Goal: Task Accomplishment & Management: Use online tool/utility

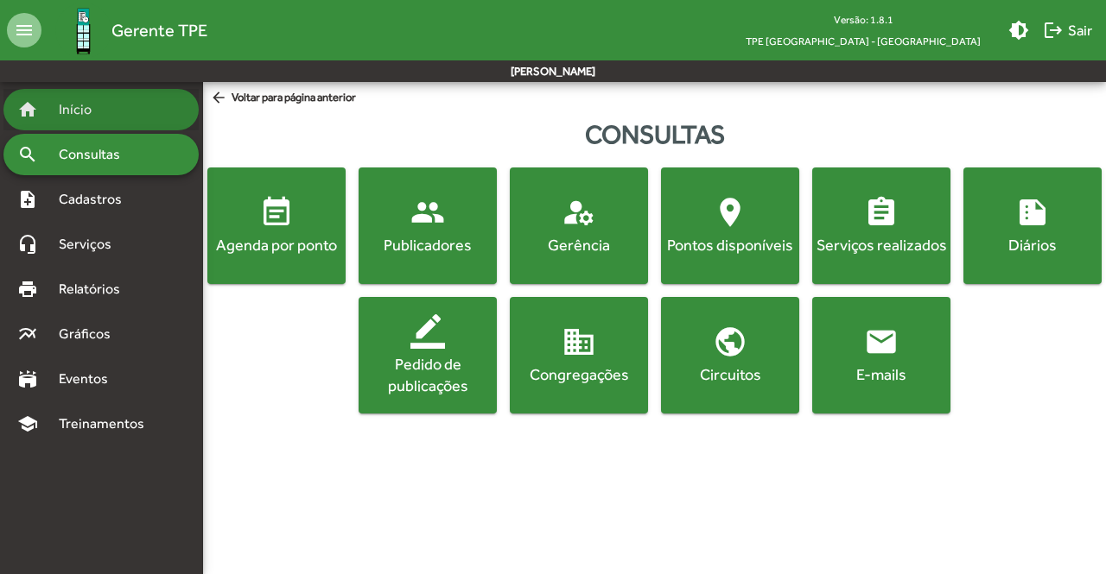
click at [96, 117] on span "Início" at bounding box center [82, 109] width 68 height 21
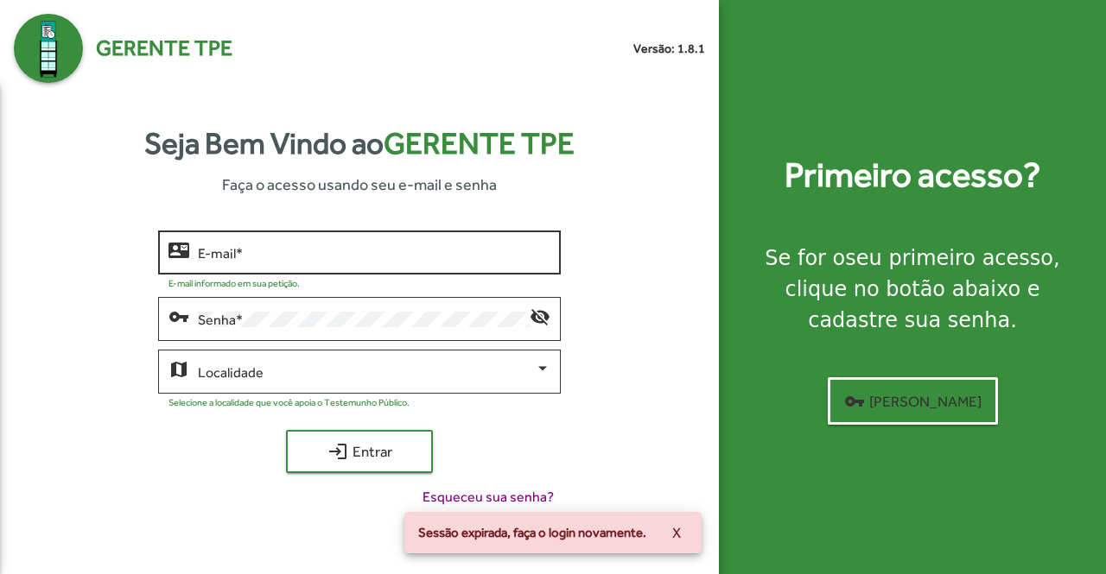
type input "**********"
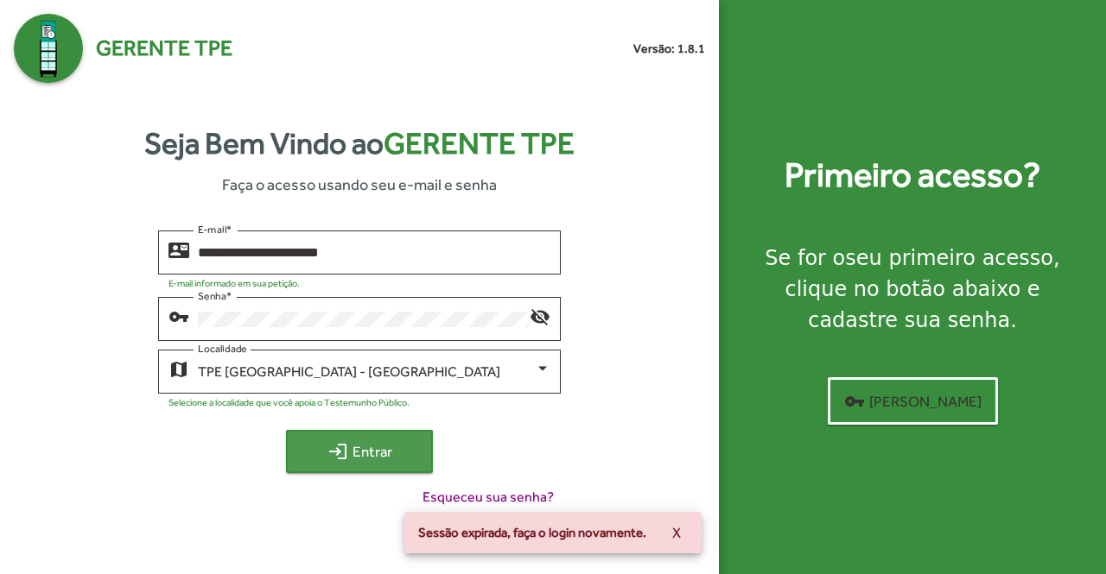
click at [358, 446] on span "login Entrar" at bounding box center [359, 451] width 116 height 31
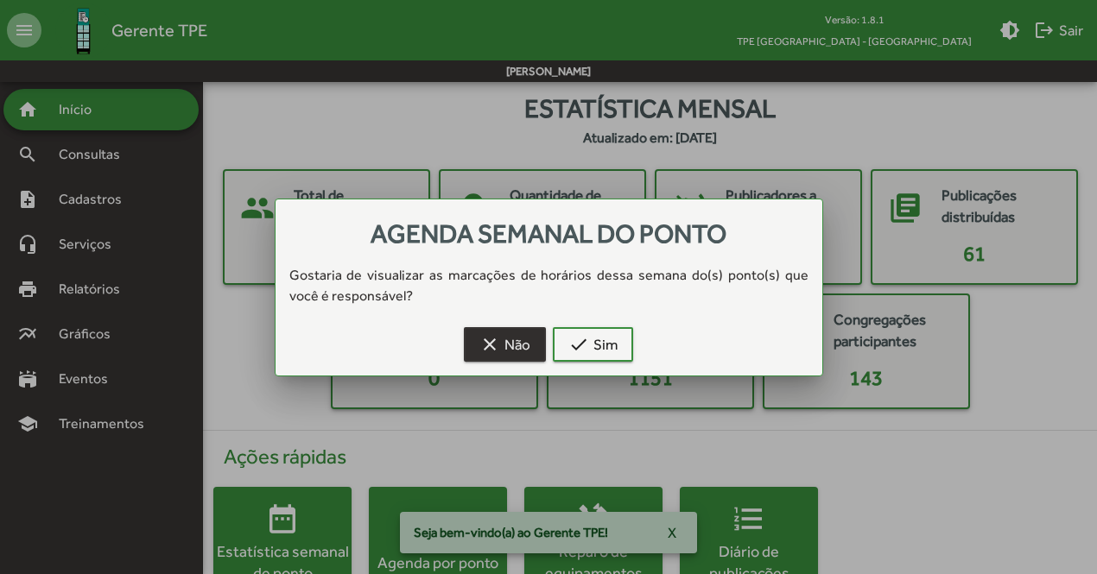
click at [530, 350] on span "clear Não" at bounding box center [504, 344] width 51 height 31
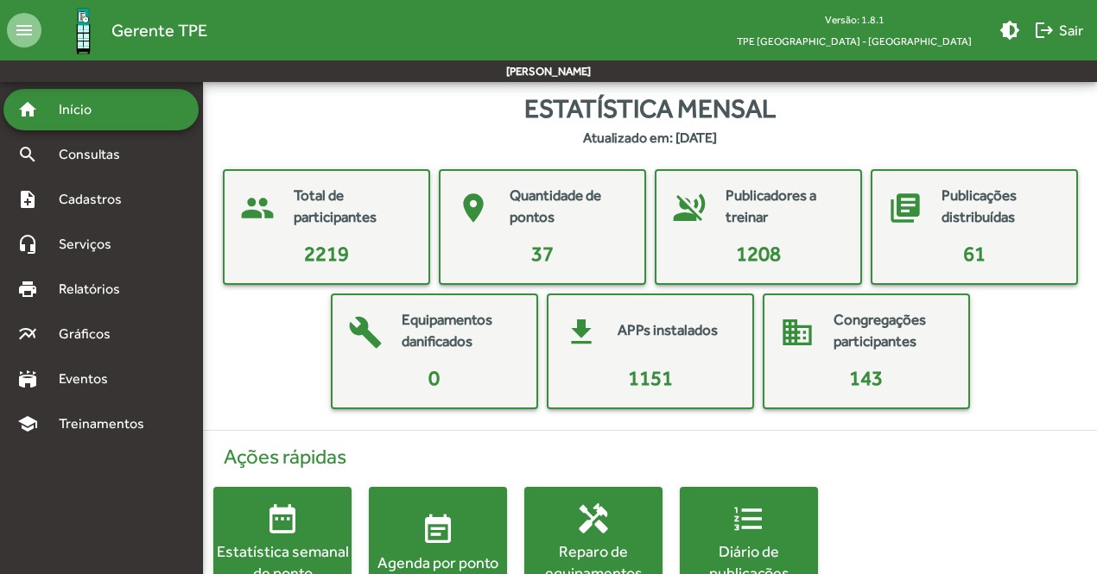
click at [675, 535] on div "Ações rápidas date_range Estatística semanal de ponto event_note Agenda por pon…" at bounding box center [650, 522] width 915 height 182
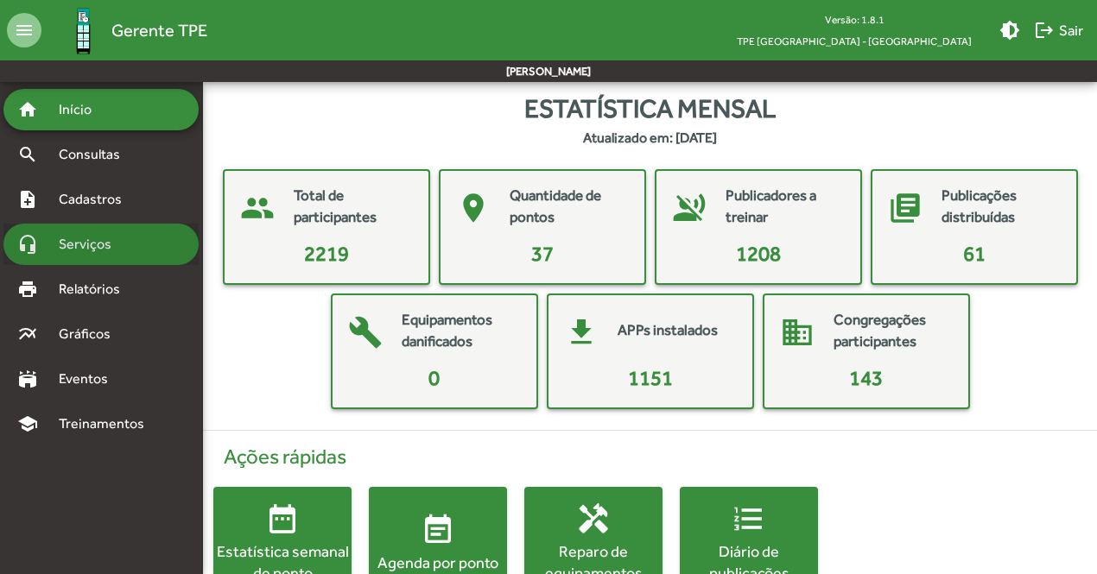
click at [100, 246] on span "Serviços" at bounding box center [91, 244] width 86 height 21
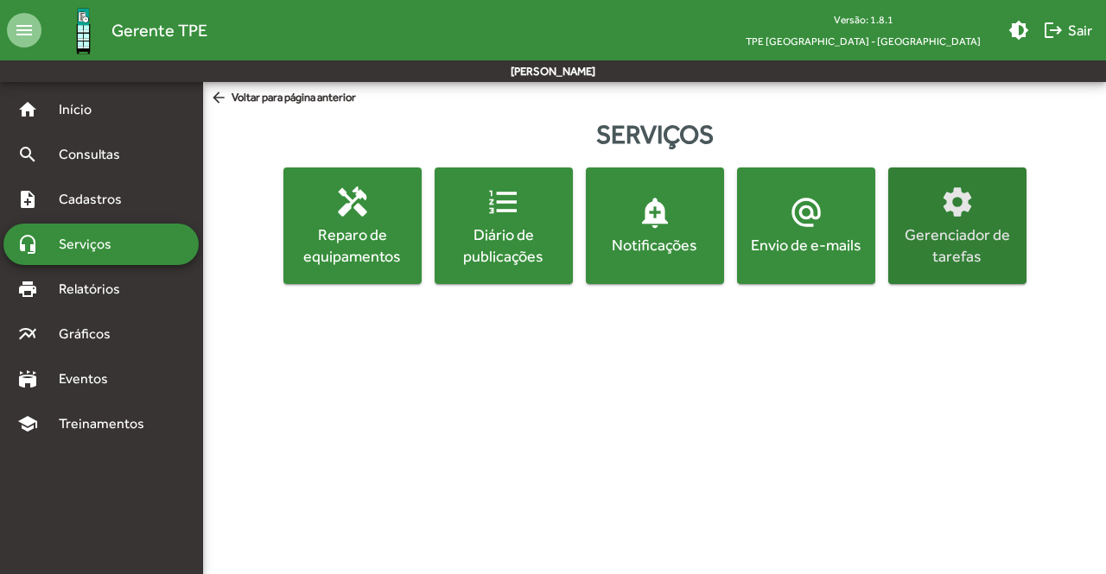
click at [961, 252] on div "Gerenciador de tarefas" at bounding box center [956, 245] width 131 height 43
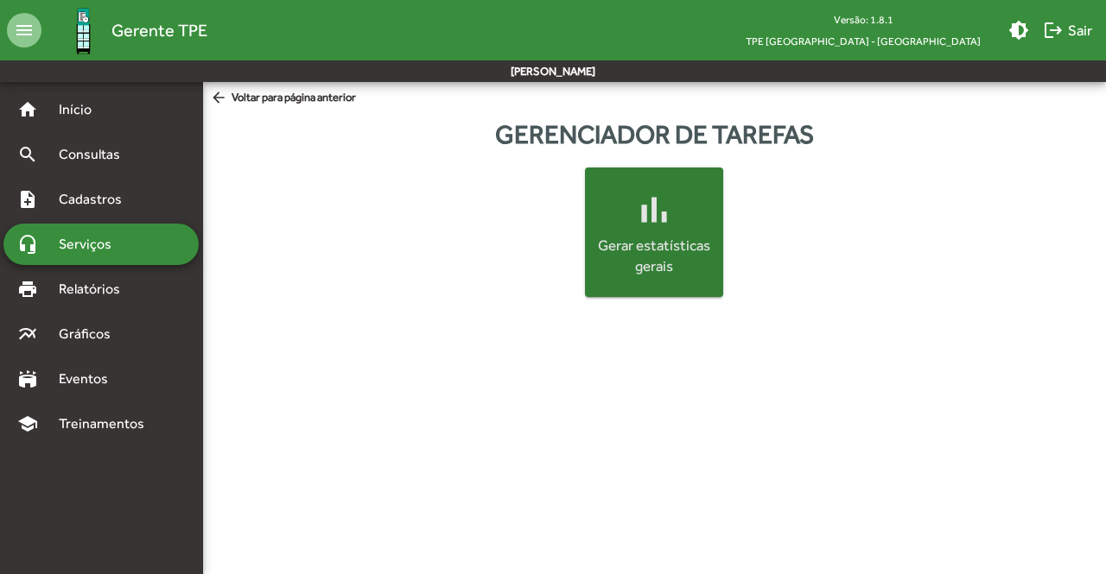
click at [597, 245] on div "Gerar estatísticas gerais" at bounding box center [654, 256] width 124 height 41
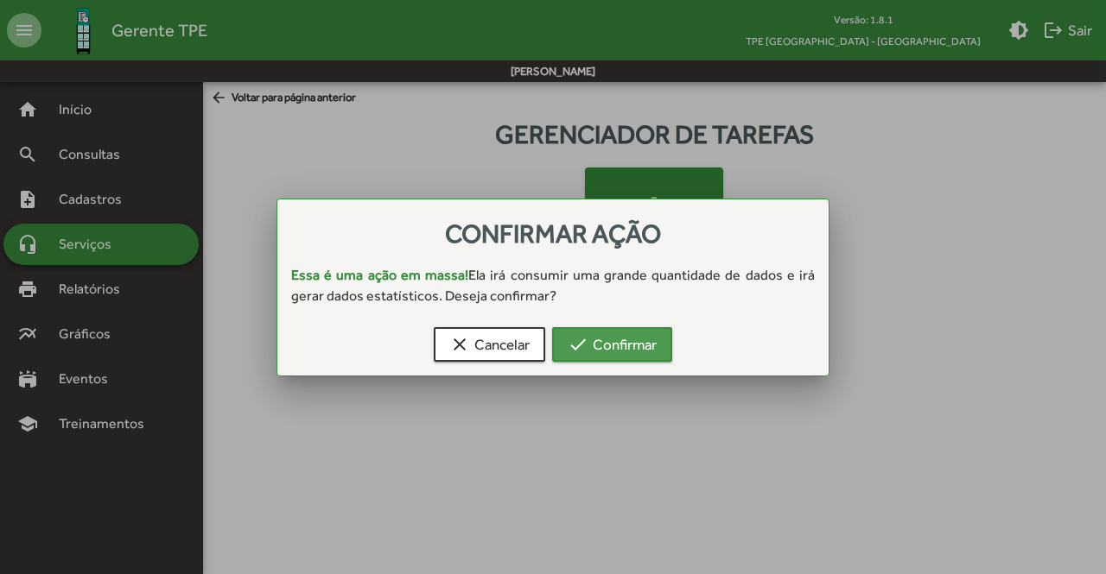
click at [600, 350] on span "check Confirmar" at bounding box center [612, 344] width 89 height 31
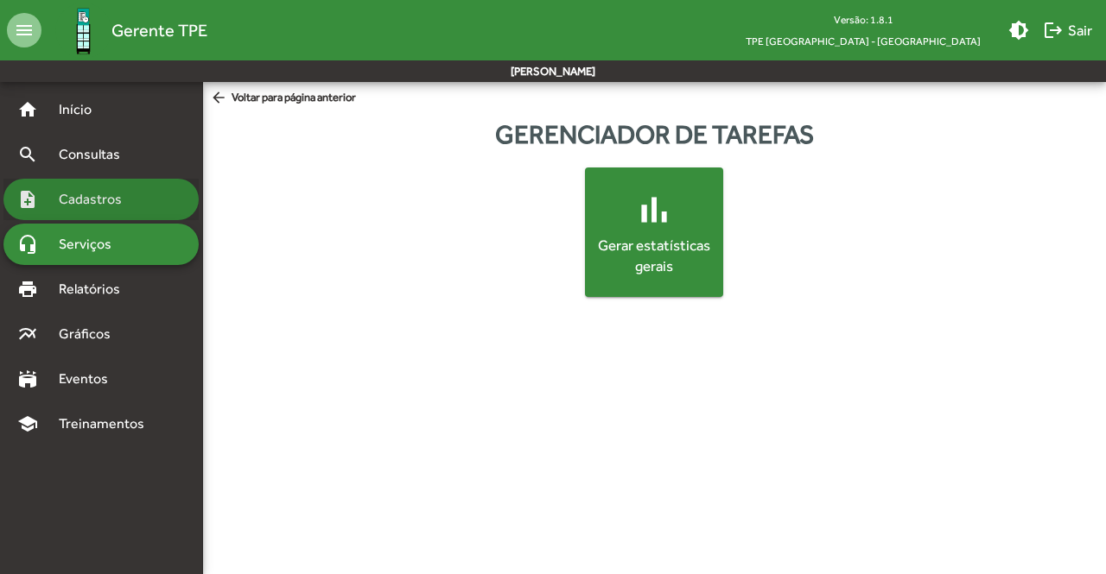
click at [81, 201] on span "Cadastros" at bounding box center [96, 199] width 96 height 21
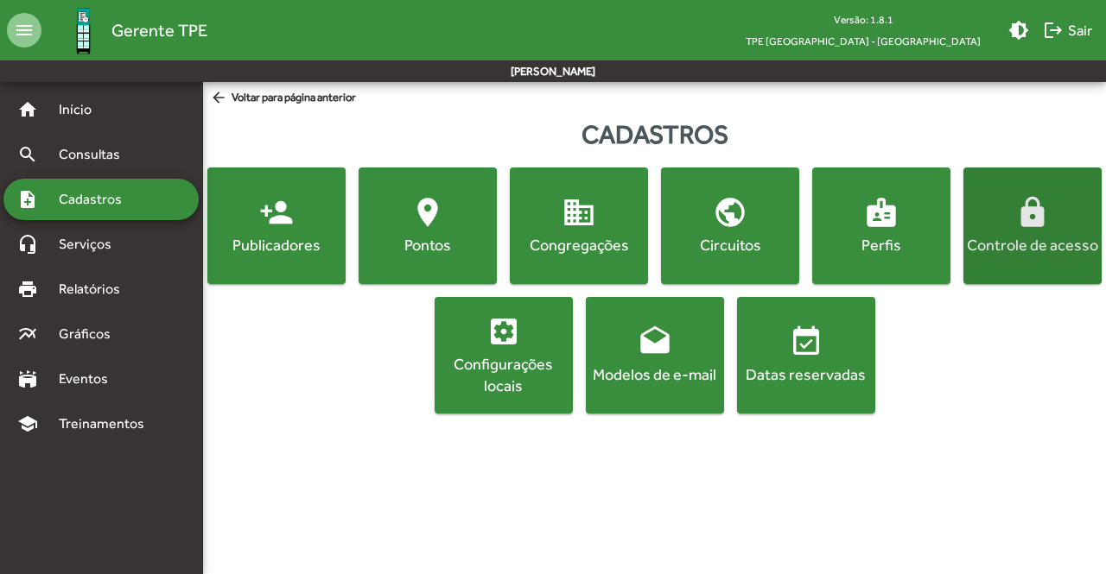
click at [999, 242] on div "Controle de acesso" at bounding box center [1032, 245] width 131 height 22
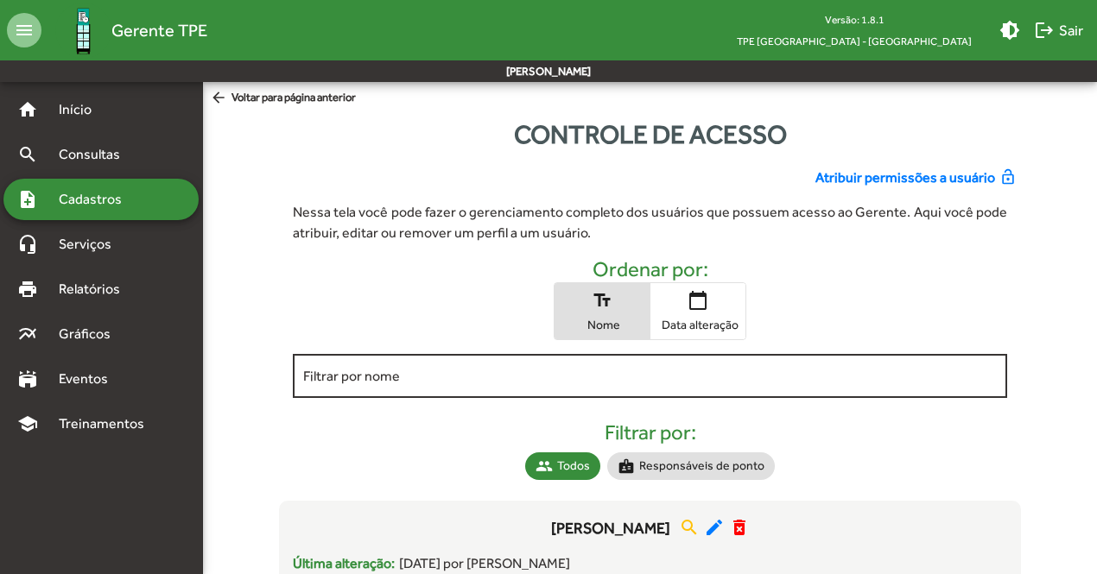
click at [496, 365] on div "Filtrar por nome" at bounding box center [650, 375] width 694 height 48
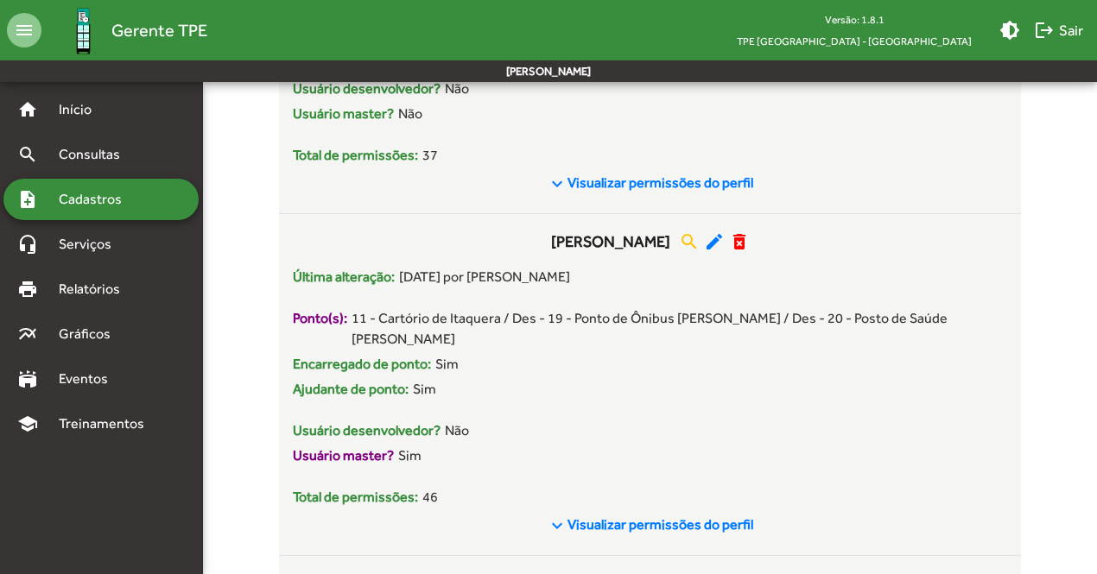
scroll to position [611, 0]
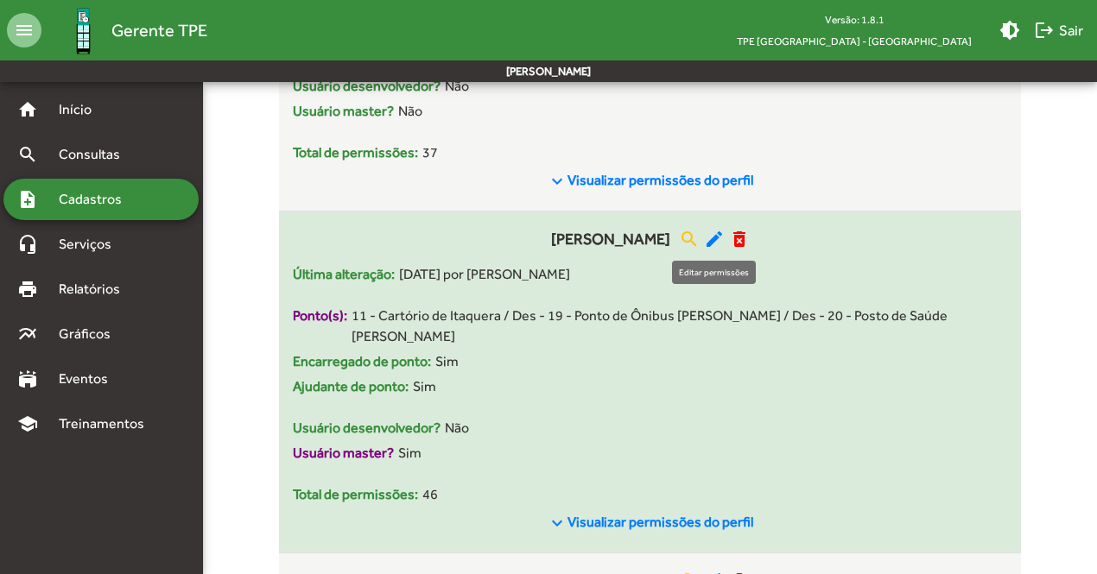
type input "****"
click at [712, 239] on mat-icon "edit" at bounding box center [714, 239] width 21 height 21
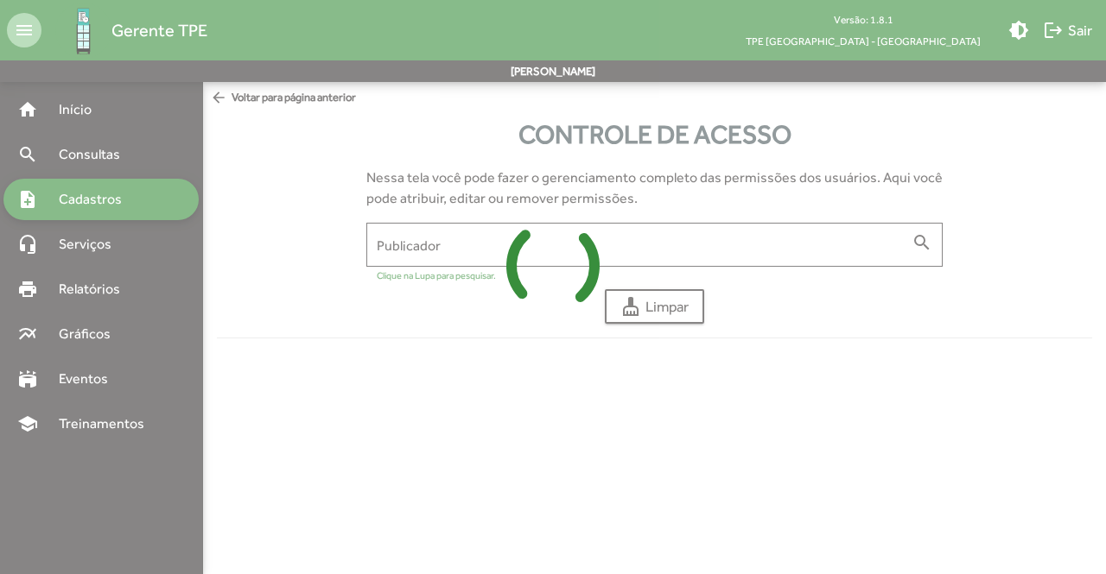
type input "**********"
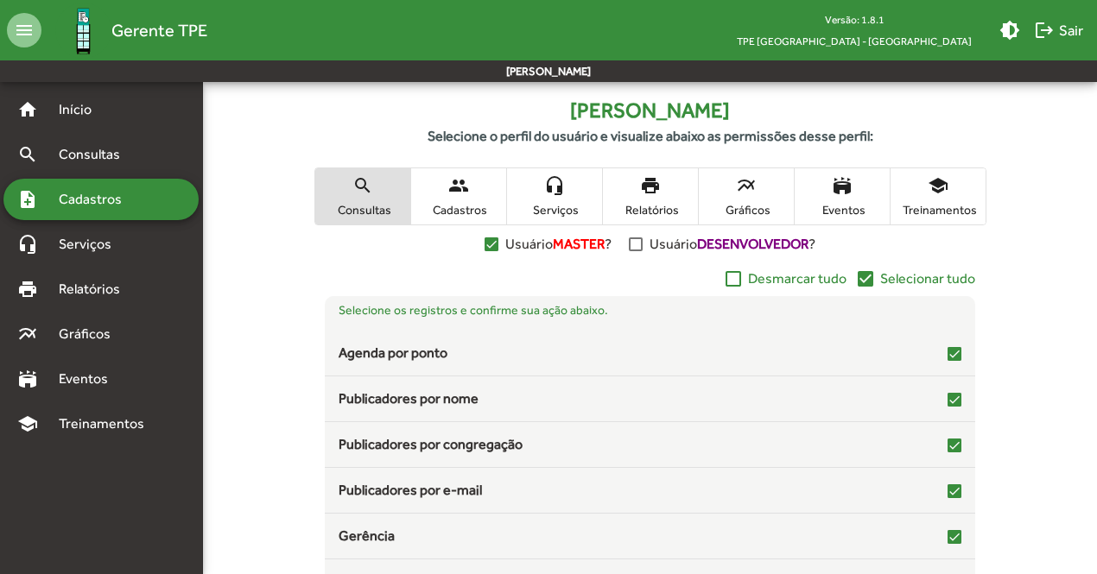
scroll to position [289, 0]
click at [635, 238] on div at bounding box center [636, 244] width 14 height 14
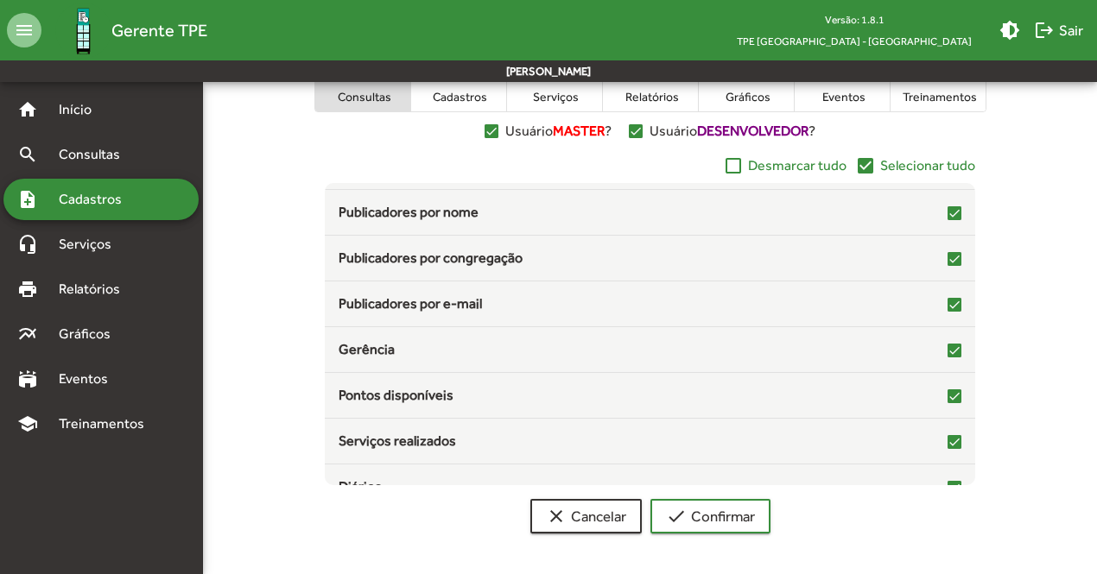
scroll to position [70, 0]
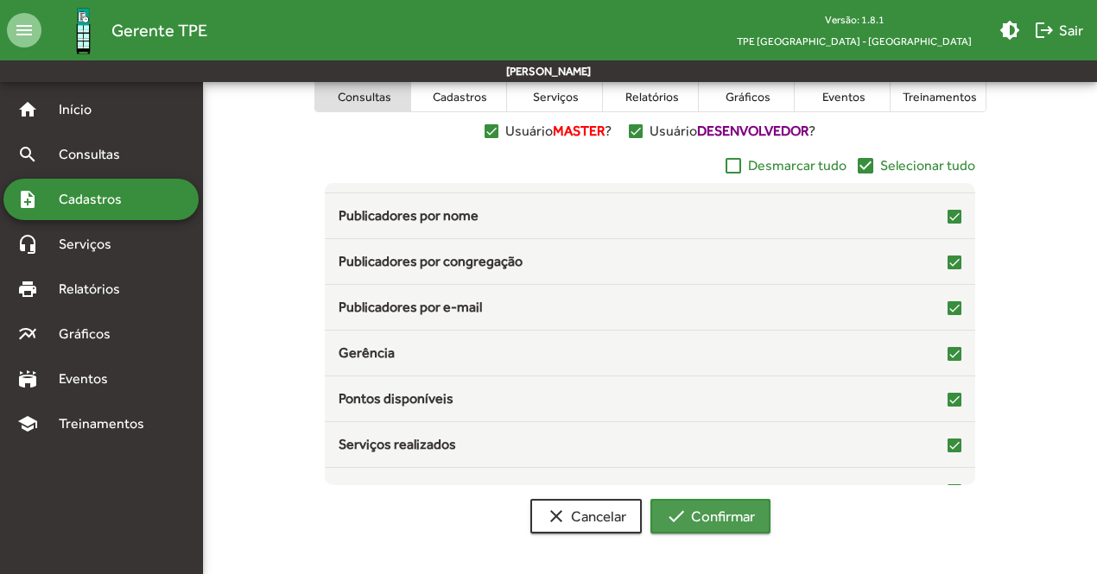
click at [676, 508] on mat-icon "check" at bounding box center [676, 516] width 21 height 21
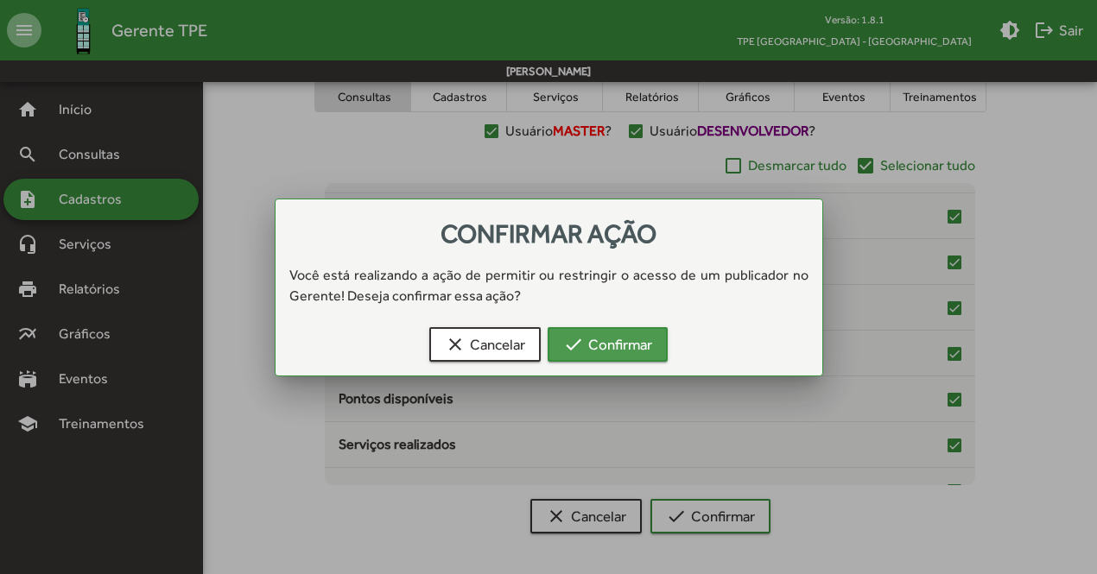
click at [614, 339] on span "check Confirmar" at bounding box center [607, 344] width 89 height 31
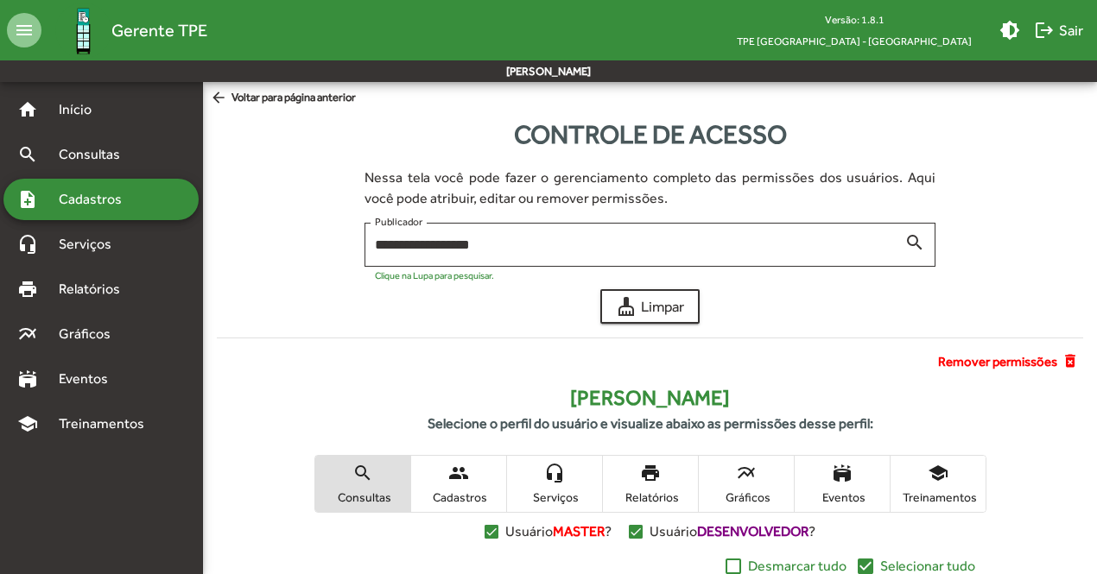
scroll to position [401, 0]
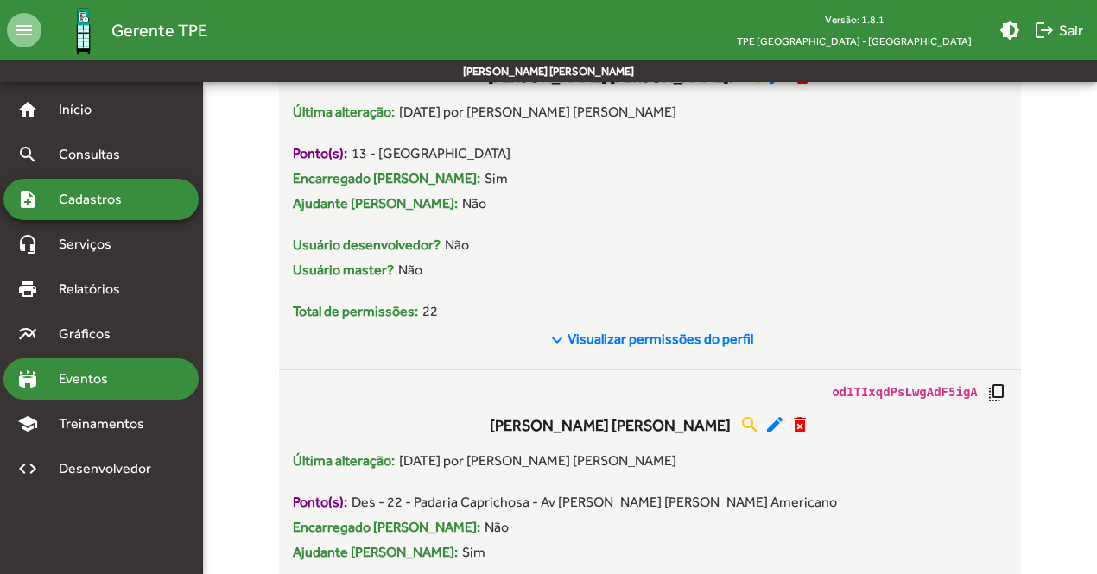
scroll to position [1532, 0]
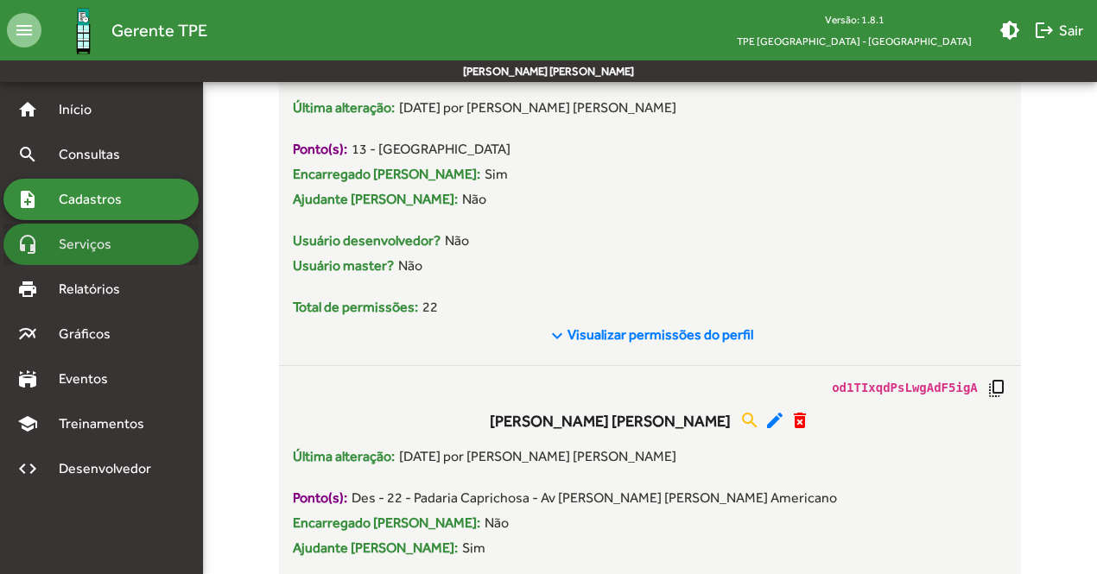
click at [81, 233] on div "headset_mic Serviços" at bounding box center [100, 244] width 195 height 41
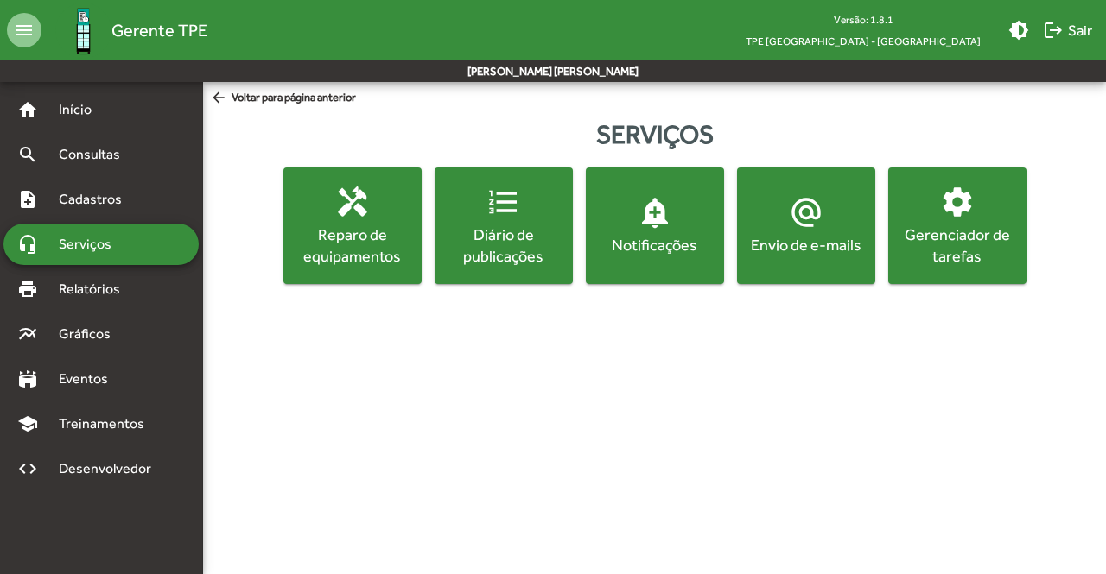
click at [931, 267] on div "Gerenciador de tarefas" at bounding box center [956, 245] width 131 height 43
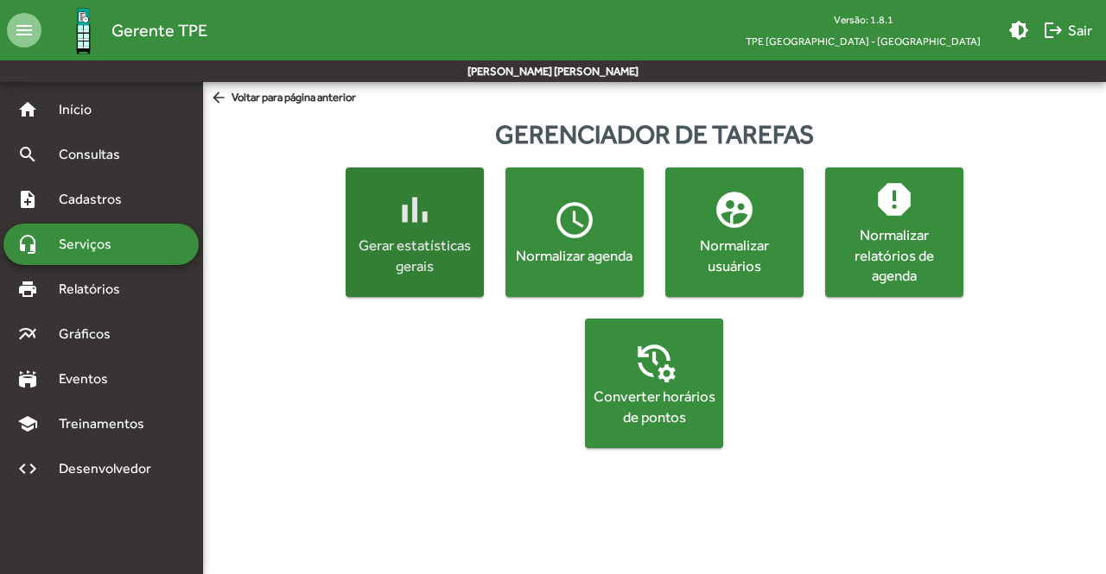
click at [407, 253] on div "Gerar estatísticas gerais" at bounding box center [414, 256] width 124 height 41
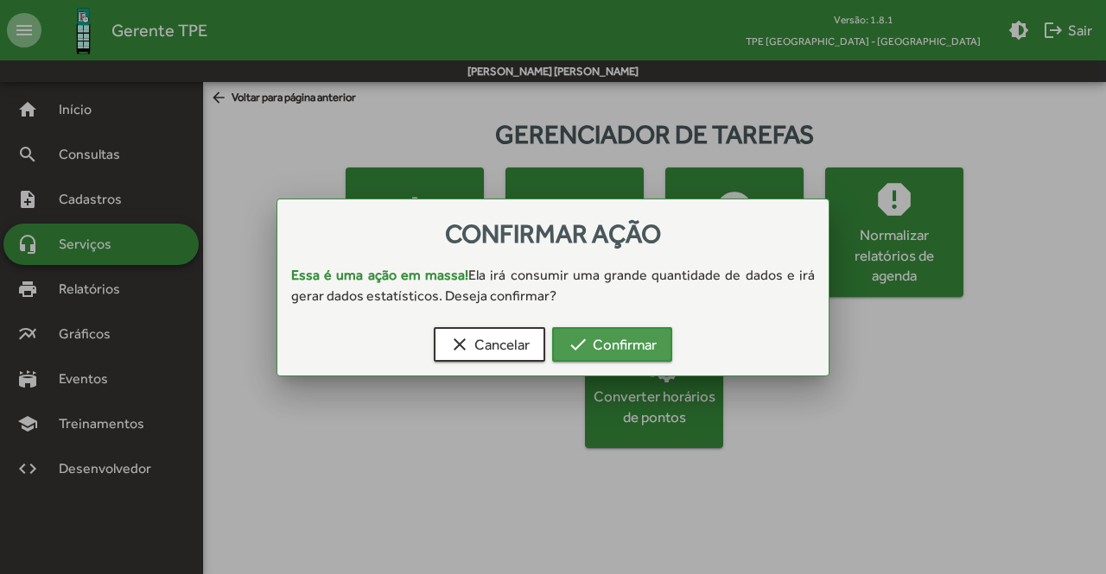
click at [604, 351] on span "check Confirmar" at bounding box center [612, 344] width 89 height 31
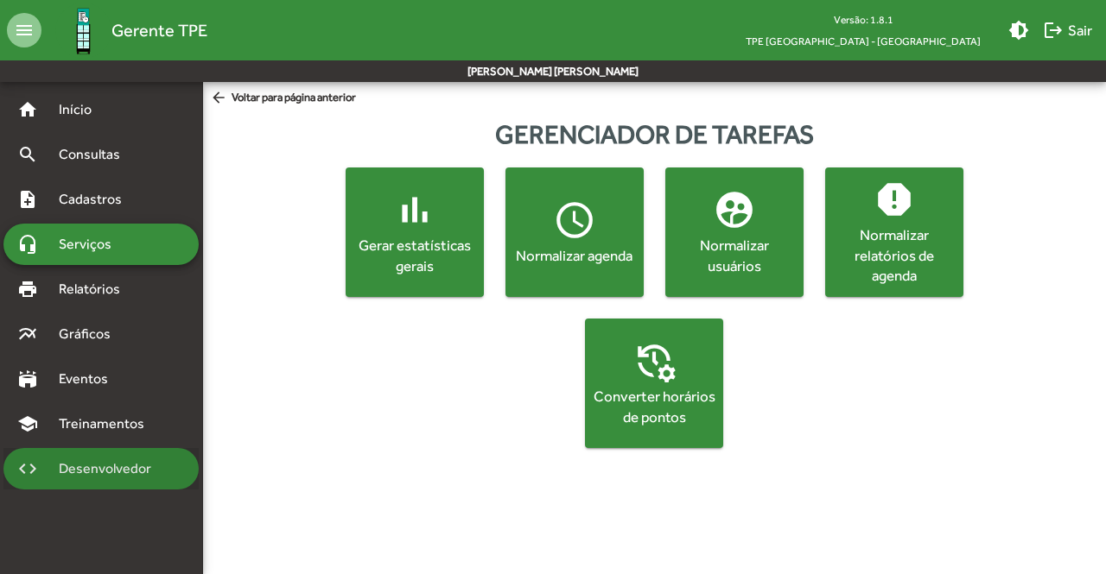
click at [86, 479] on div "code Desenvolvedor" at bounding box center [100, 468] width 195 height 41
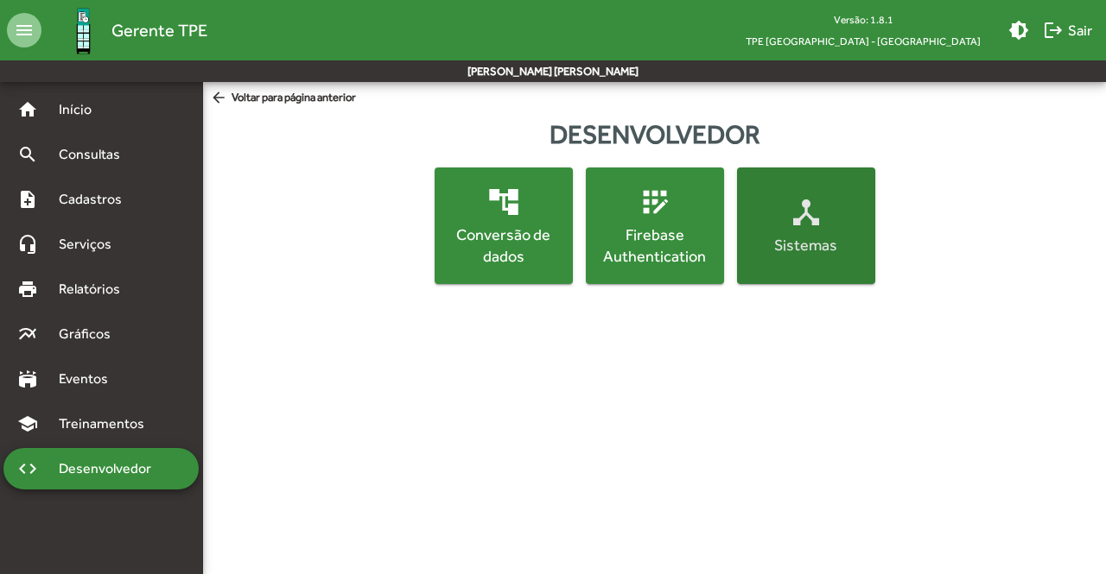
click at [824, 258] on button "device_hub Sistemas" at bounding box center [806, 226] width 138 height 117
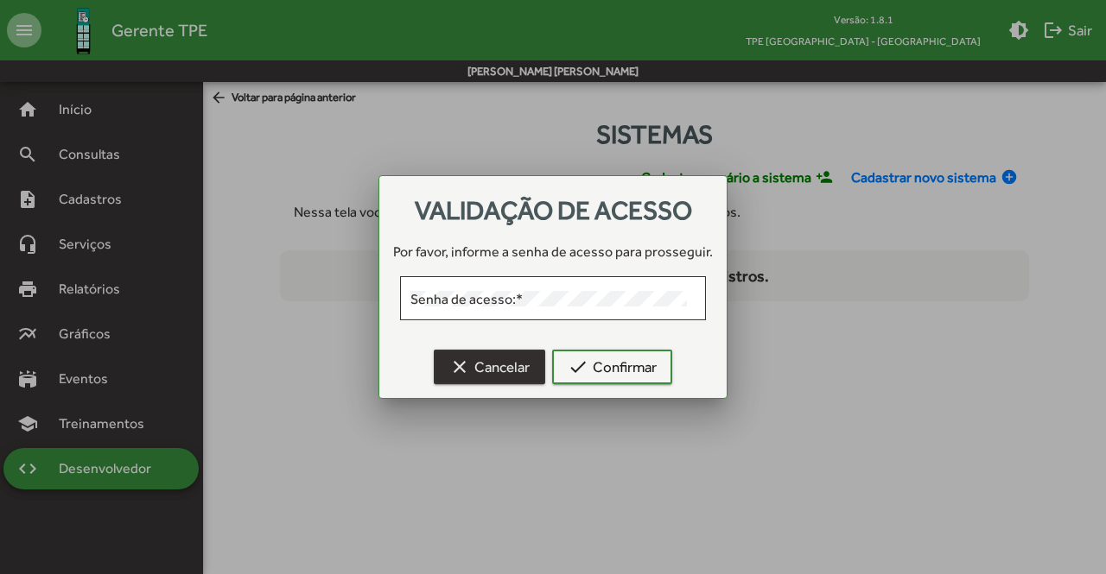
click at [479, 377] on span "clear Cancelar" at bounding box center [489, 367] width 80 height 31
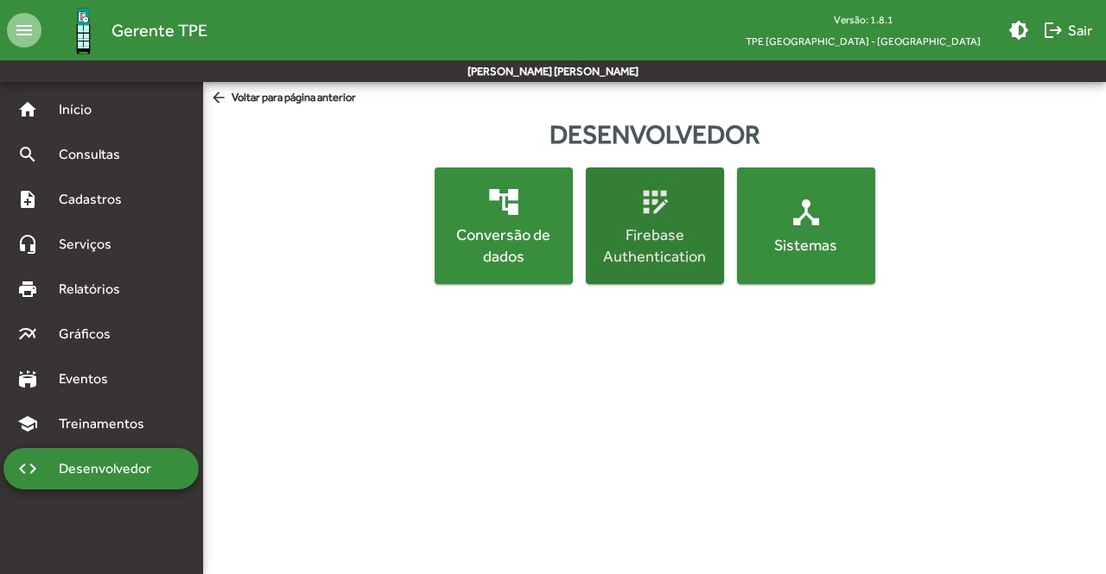
click at [677, 244] on div "Firebase Authentication" at bounding box center [654, 245] width 131 height 43
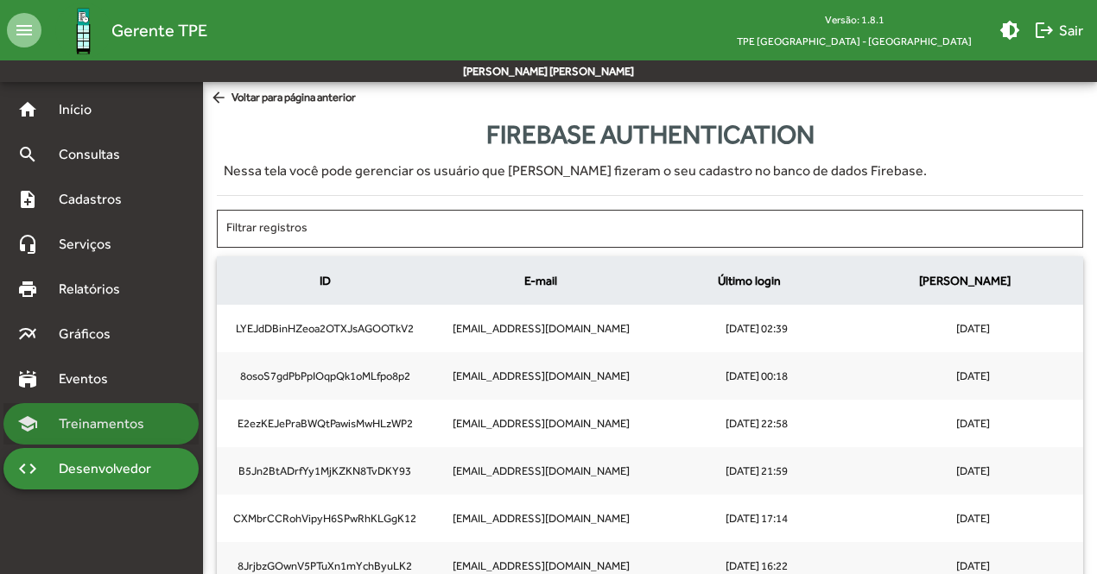
click at [104, 427] on span "Treinamentos" at bounding box center [106, 424] width 117 height 21
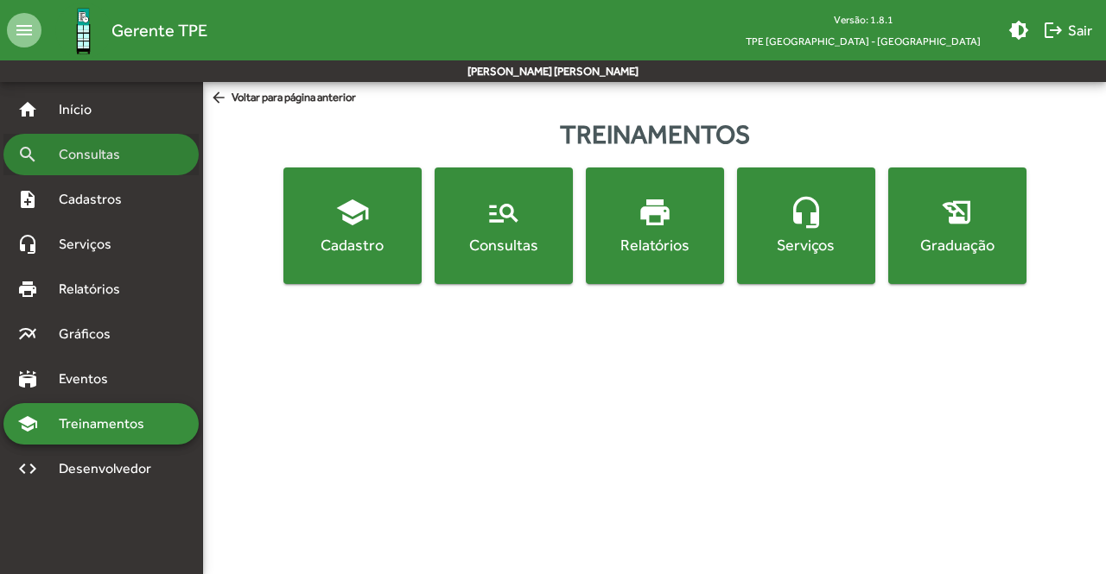
click at [90, 143] on div "search Consultas" at bounding box center [100, 154] width 195 height 41
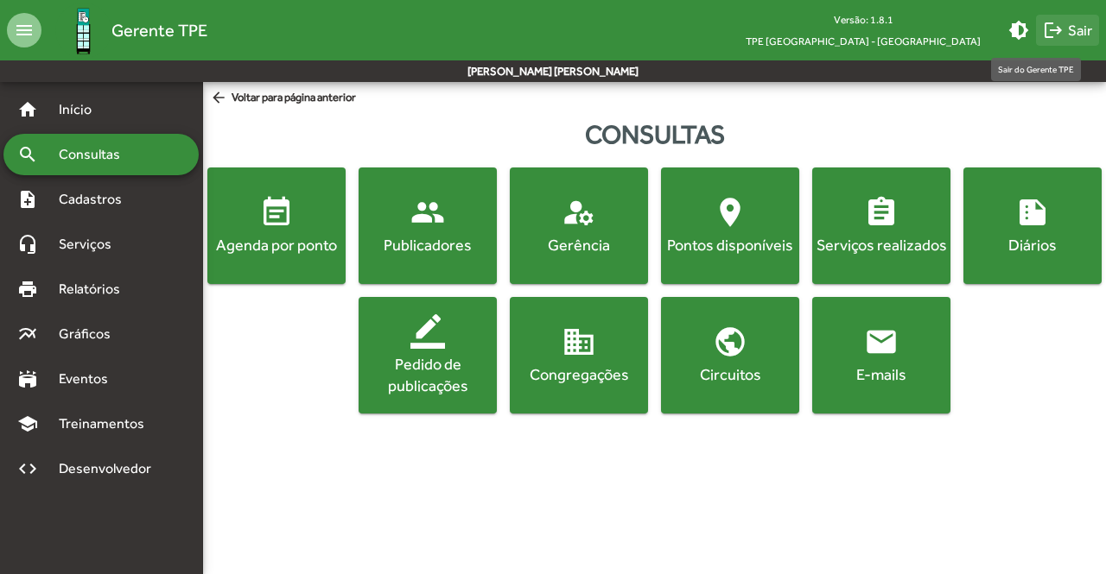
click at [1064, 39] on span "logout Sair" at bounding box center [1067, 30] width 49 height 31
